Goal: Task Accomplishment & Management: Manage account settings

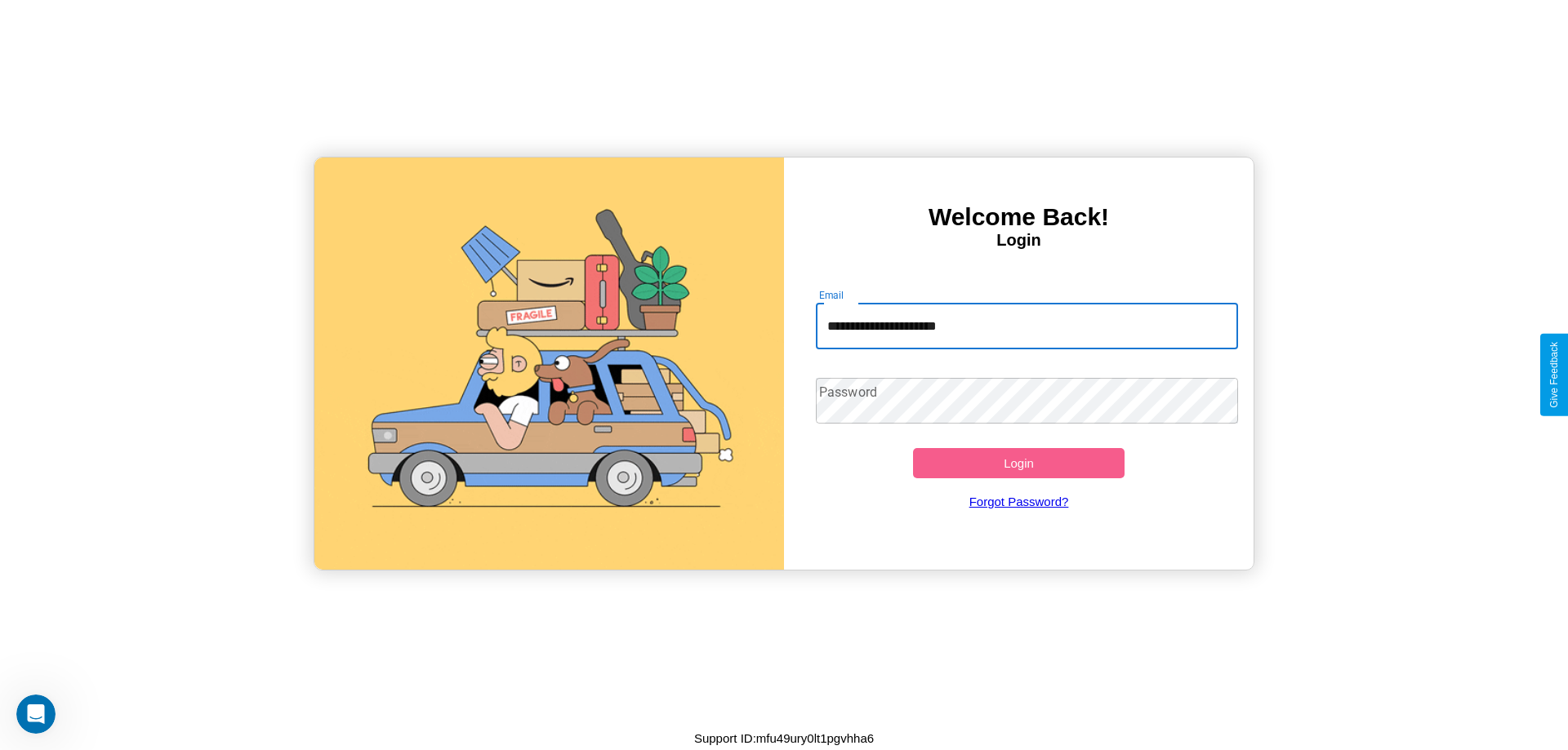
type input "**********"
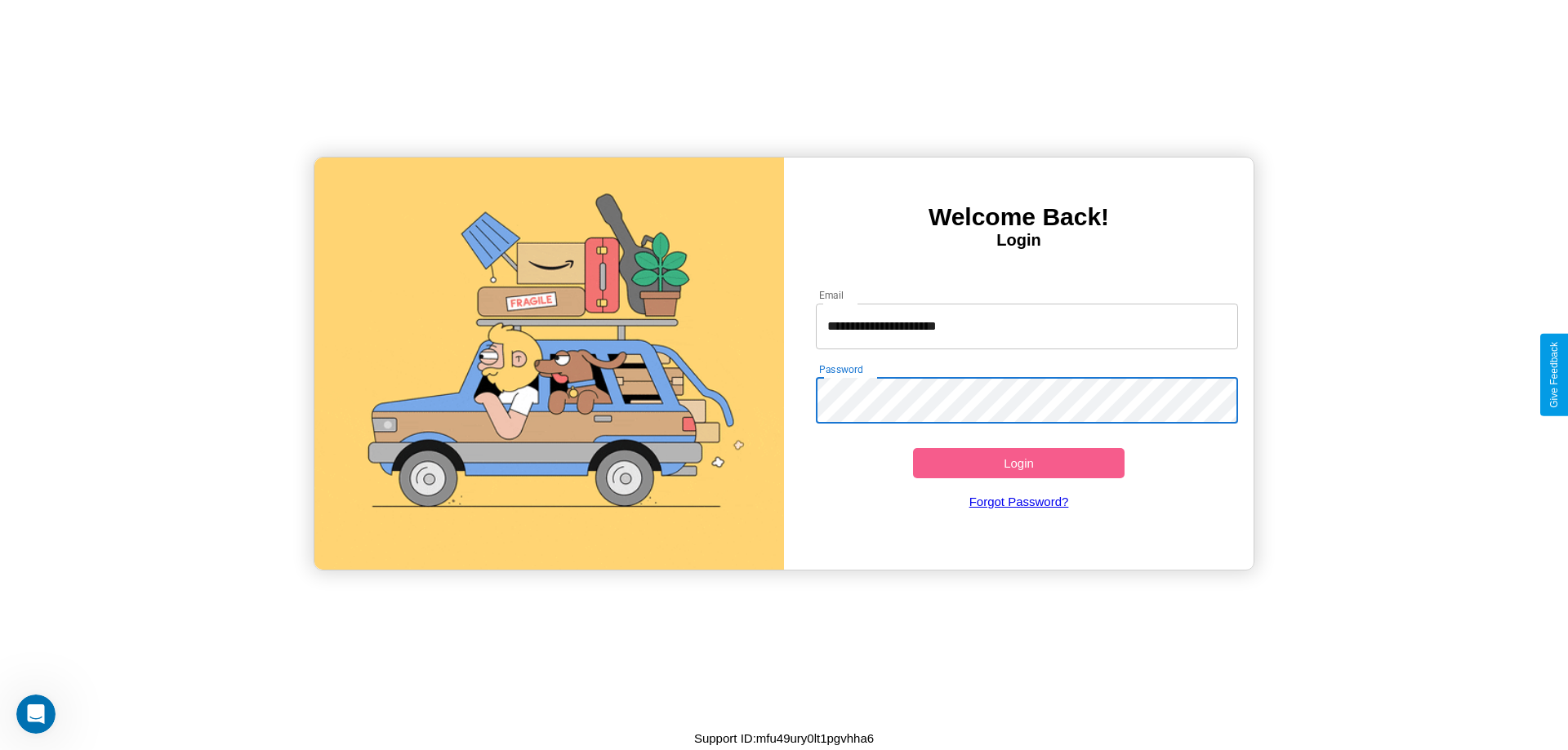
click at [1018, 463] on button "Login" at bounding box center [1019, 463] width 212 height 30
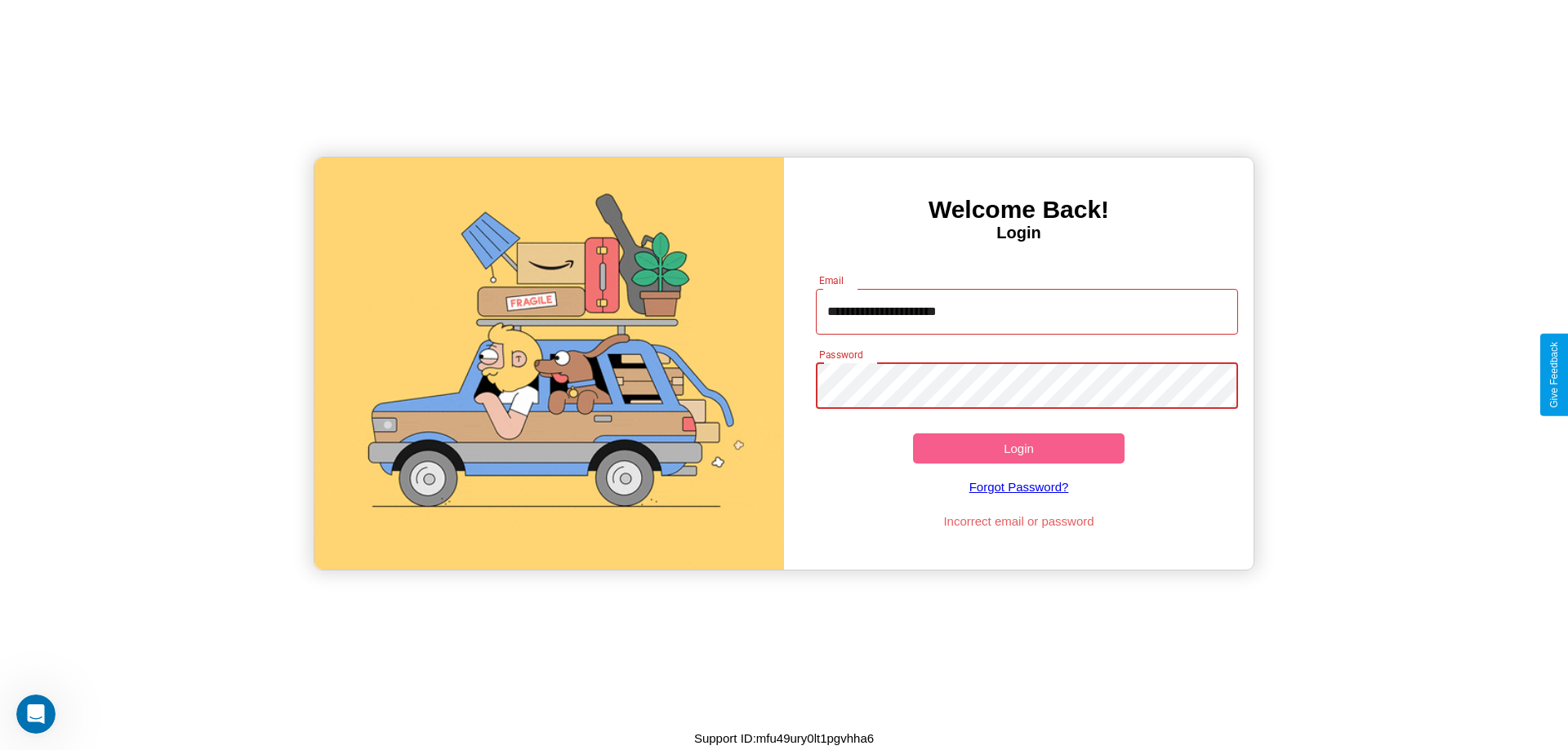
click at [1018, 448] on button "Login" at bounding box center [1019, 448] width 212 height 30
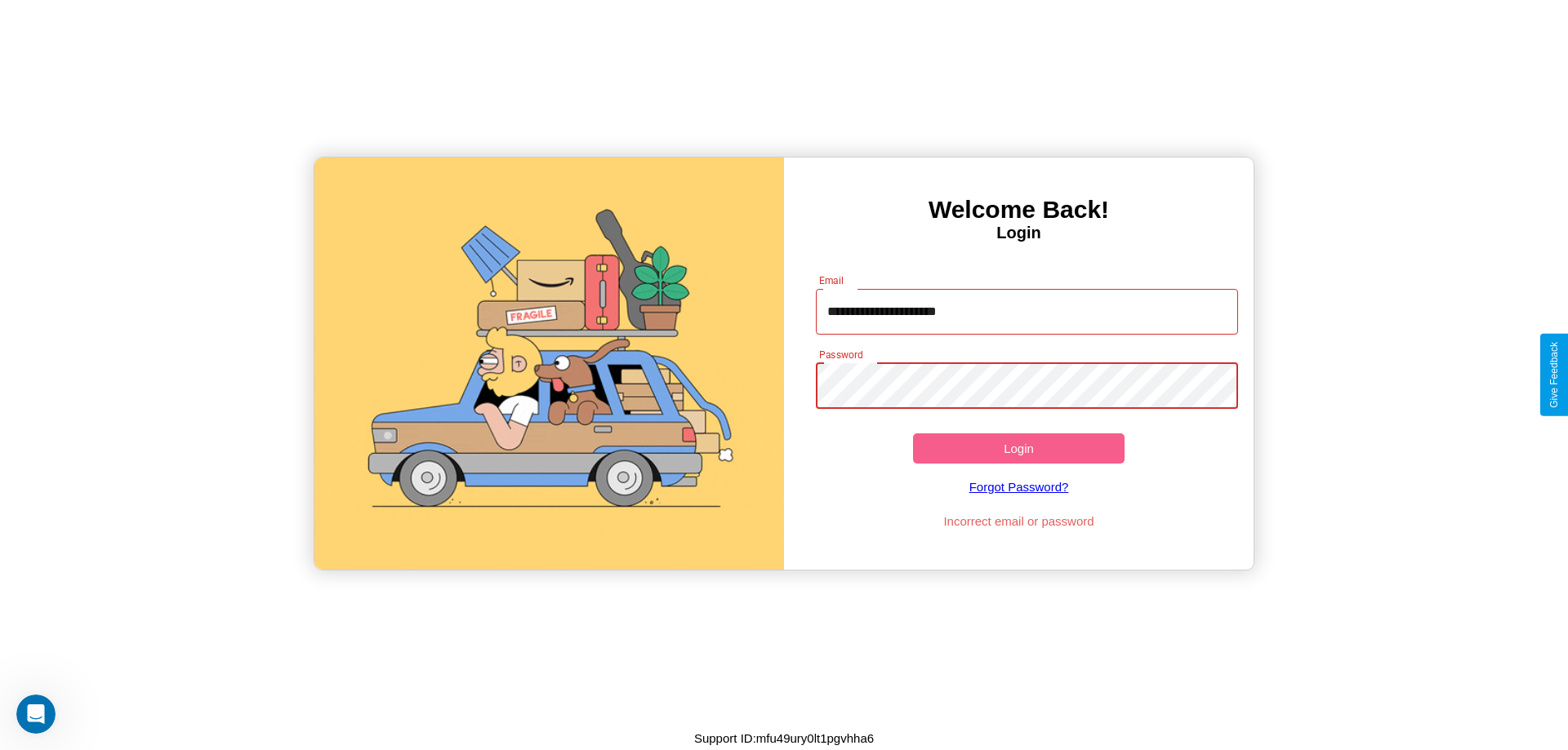
click at [1018, 448] on button "Login" at bounding box center [1019, 448] width 212 height 30
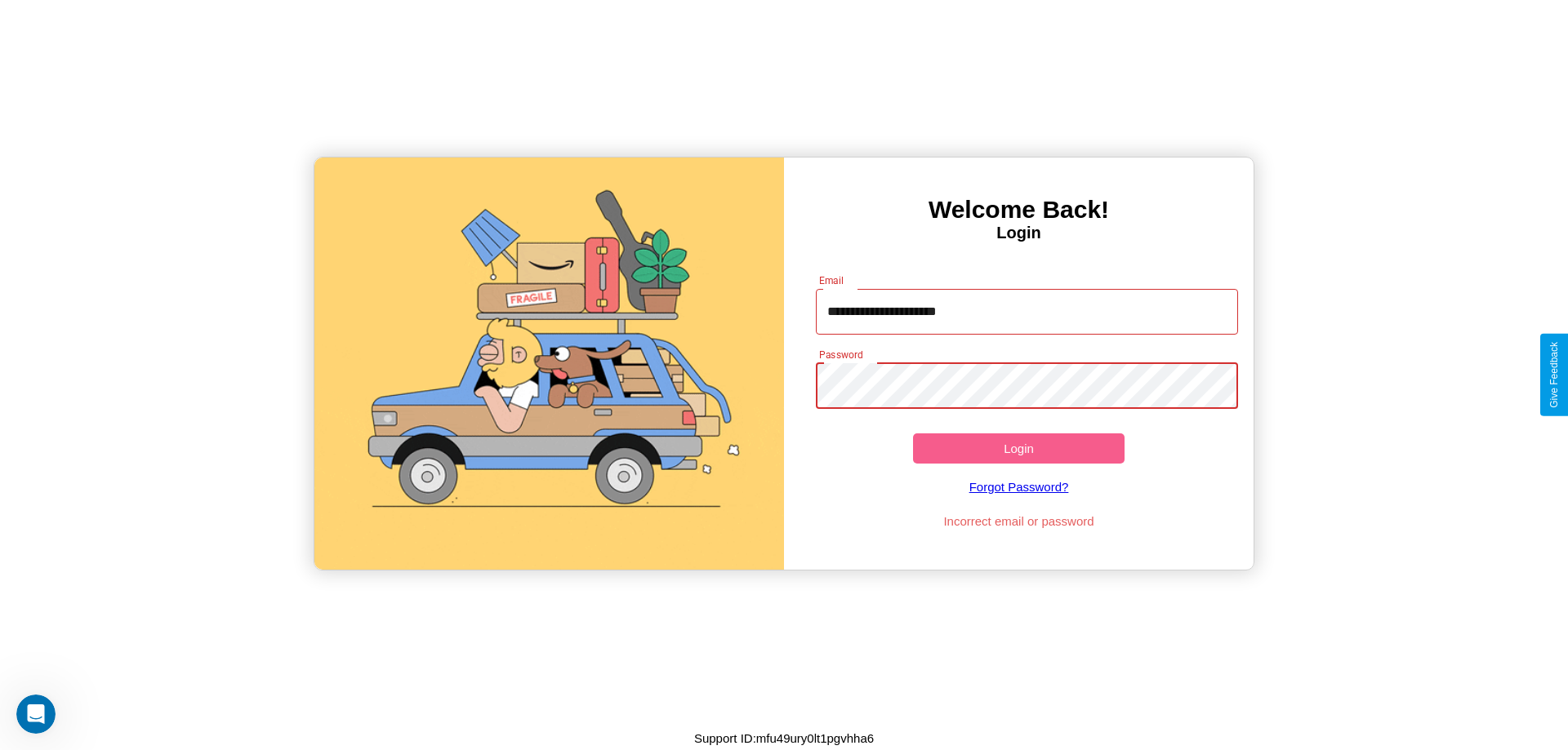
click at [1018, 448] on button "Login" at bounding box center [1019, 448] width 212 height 30
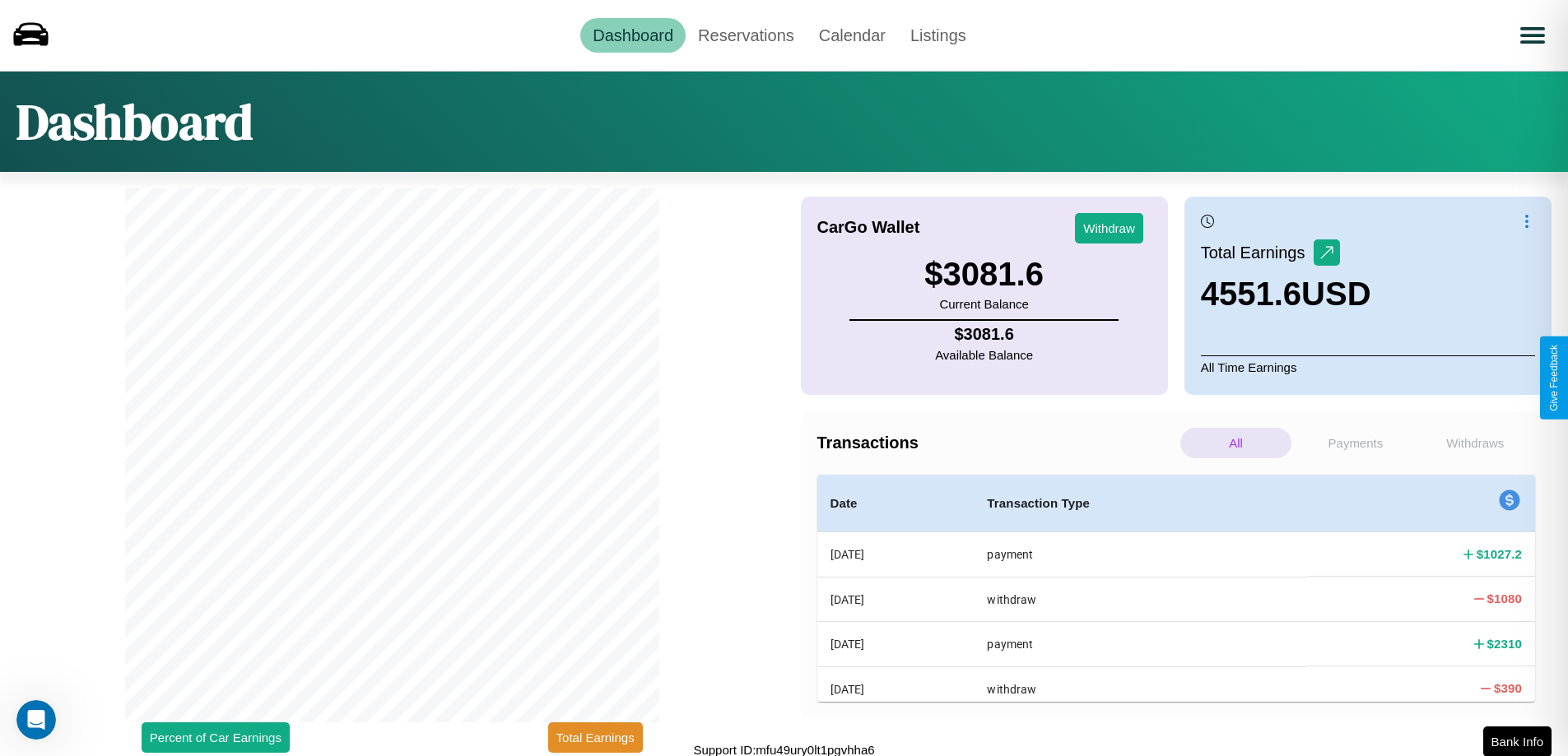
scroll to position [5, 0]
